Goal: Transaction & Acquisition: Purchase product/service

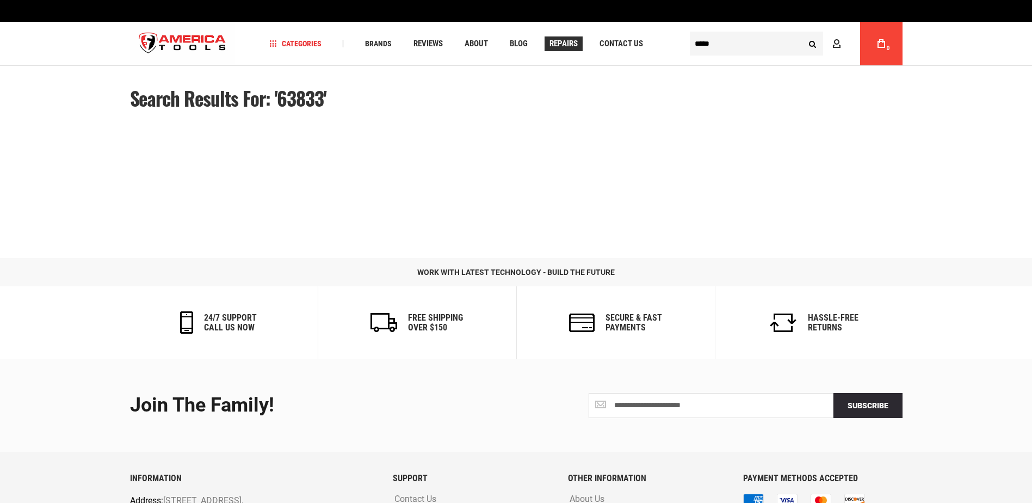
click at [569, 51] on div "Navigation Categories Plumbing Tools Drain Cleaning Diagnostics Pressing Saws" at bounding box center [516, 44] width 772 height 44
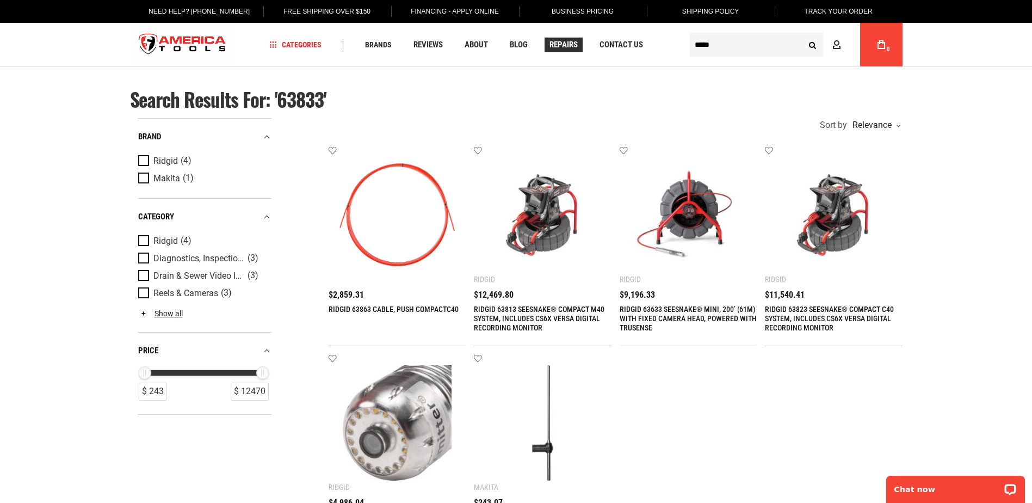
type input "*****"
click at [802, 34] on button "Search" at bounding box center [812, 44] width 21 height 21
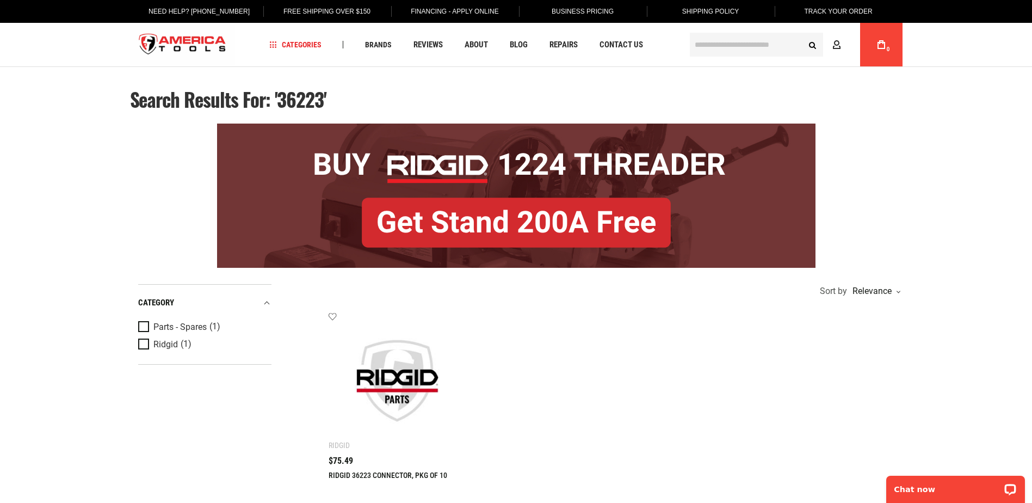
click at [400, 385] on img at bounding box center [397, 381] width 116 height 116
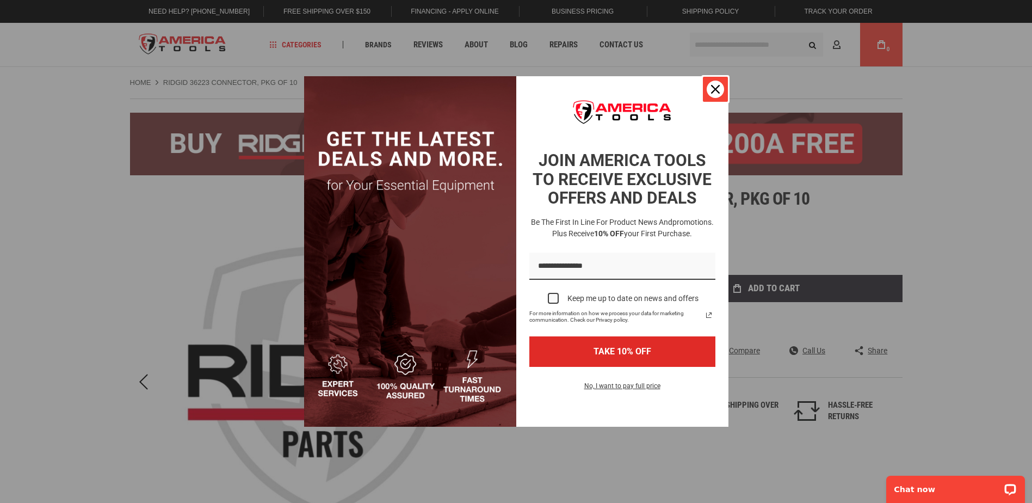
click at [711, 85] on icon "close icon" at bounding box center [715, 89] width 9 height 9
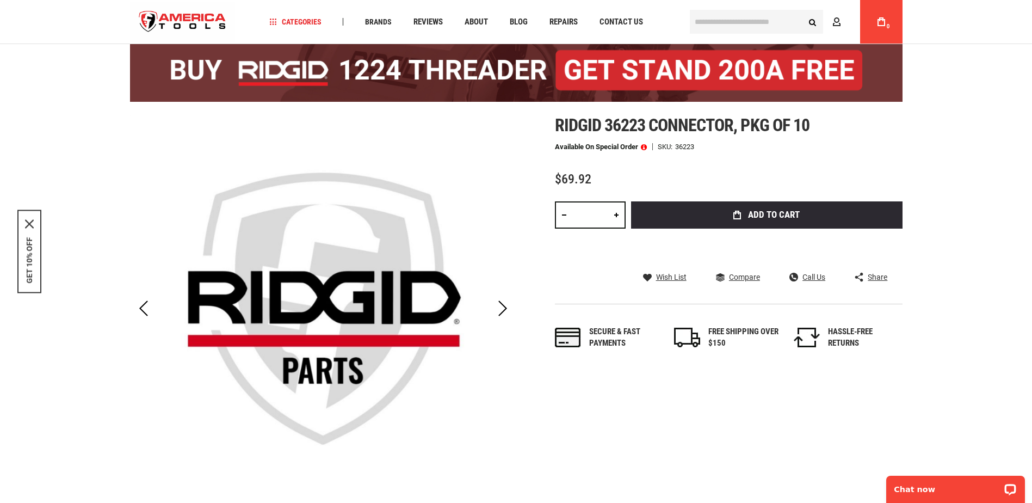
scroll to position [54, 0]
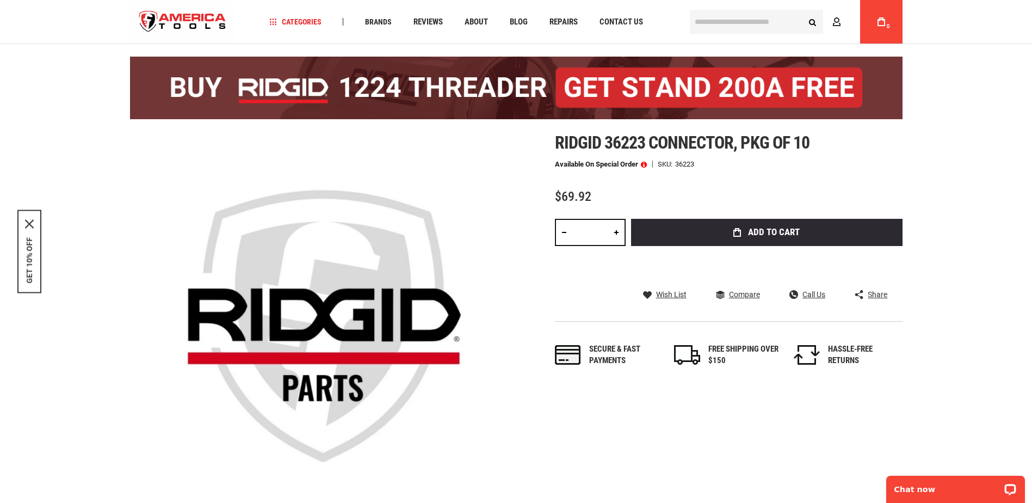
click at [616, 233] on link at bounding box center [616, 232] width 18 height 27
type input "*"
click at [643, 162] on span at bounding box center [644, 164] width 6 height 8
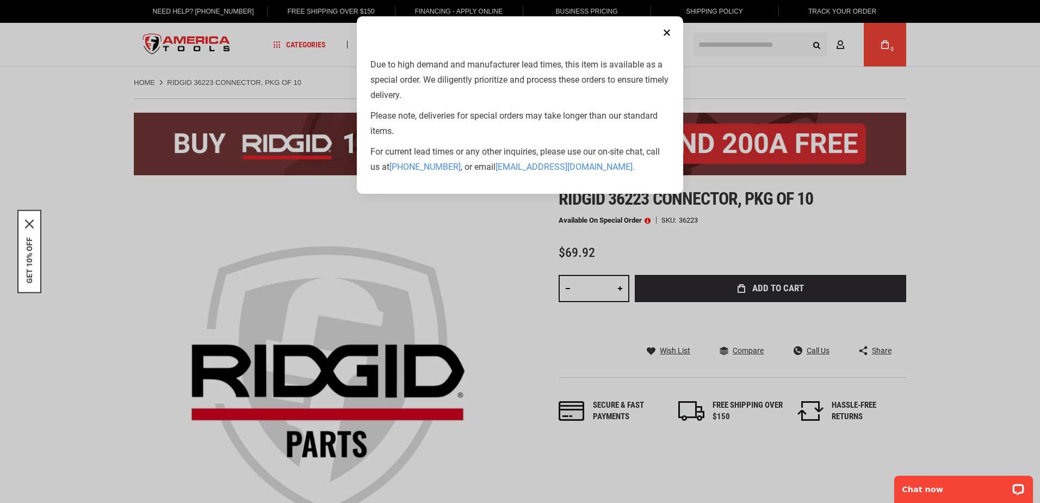
click at [667, 34] on button "Close" at bounding box center [667, 33] width 22 height 22
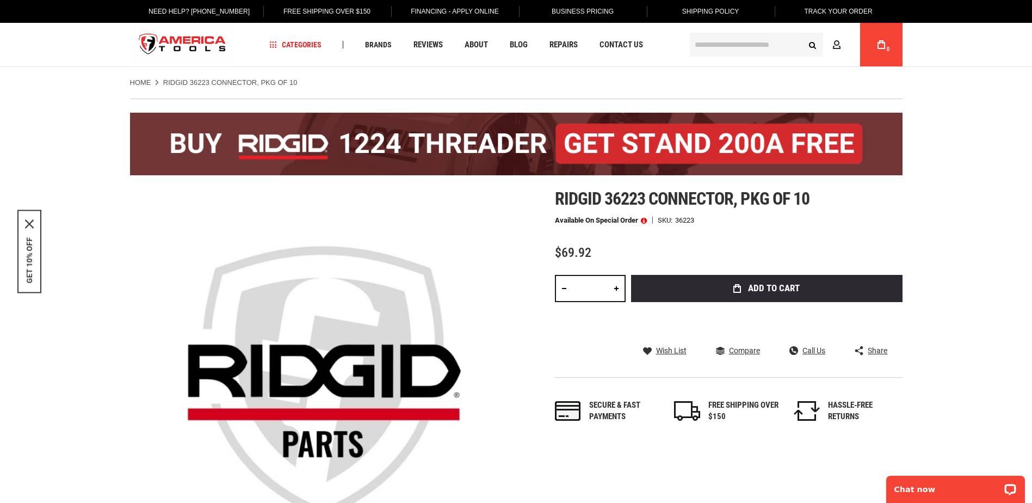
click at [691, 349] on div "Wish List Compare Call Us Share Facebook Twitter Pinterest" at bounding box center [765, 350] width 274 height 10
click at [676, 351] on span "Wish List" at bounding box center [671, 351] width 30 height 8
